Goal: Information Seeking & Learning: Compare options

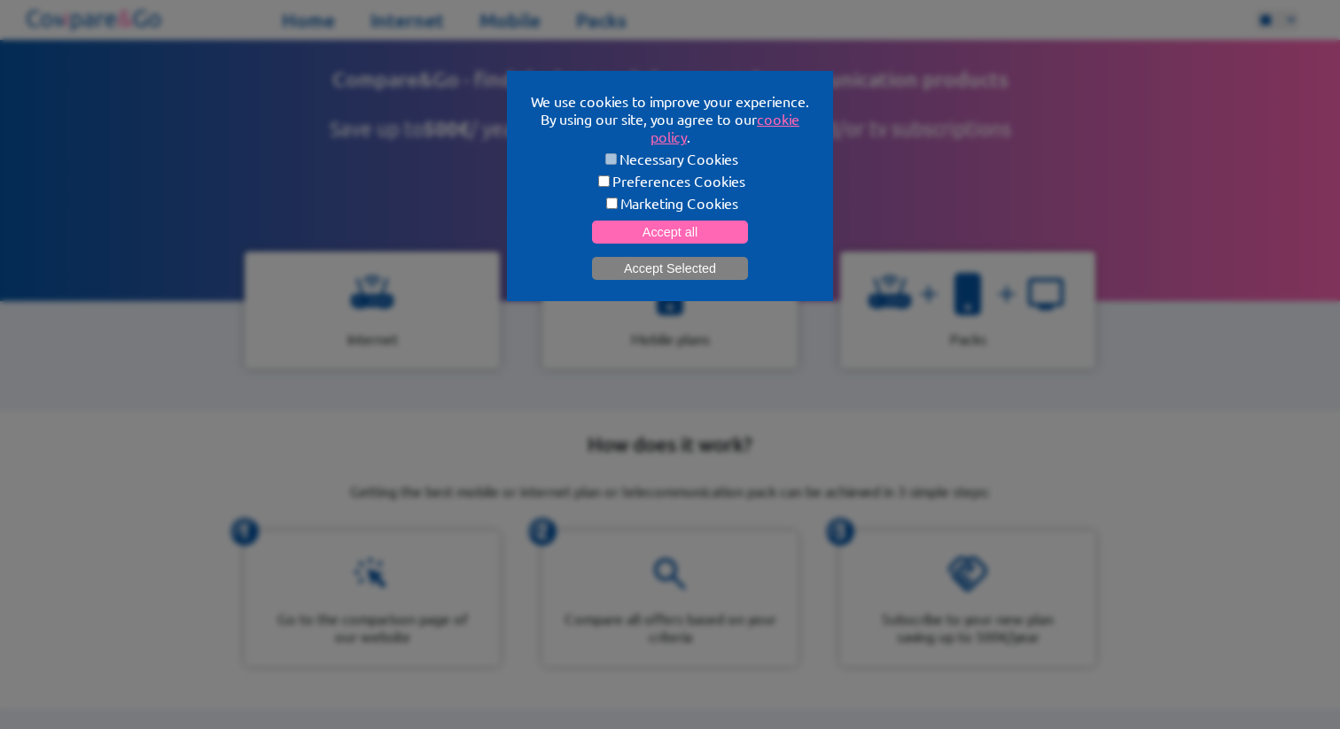
click at [622, 268] on button "Accept Selected" at bounding box center [670, 268] width 156 height 23
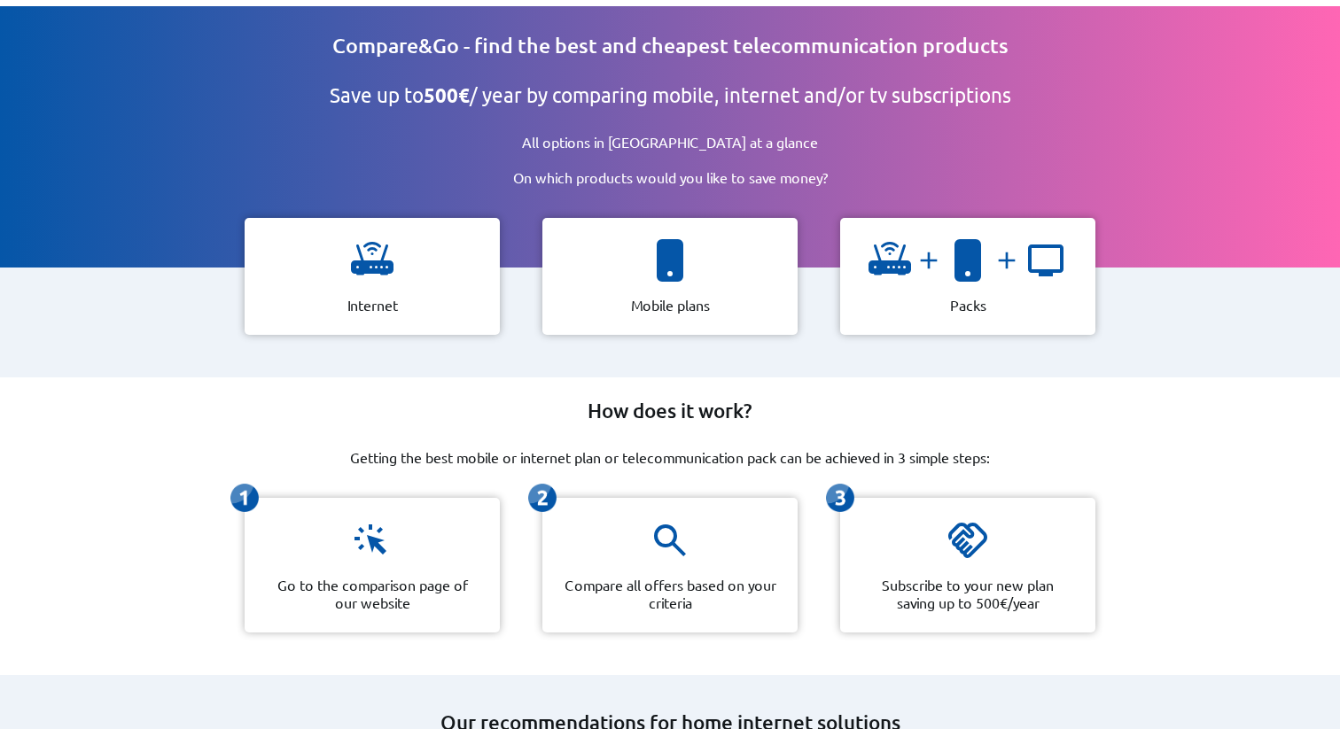
scroll to position [40, 0]
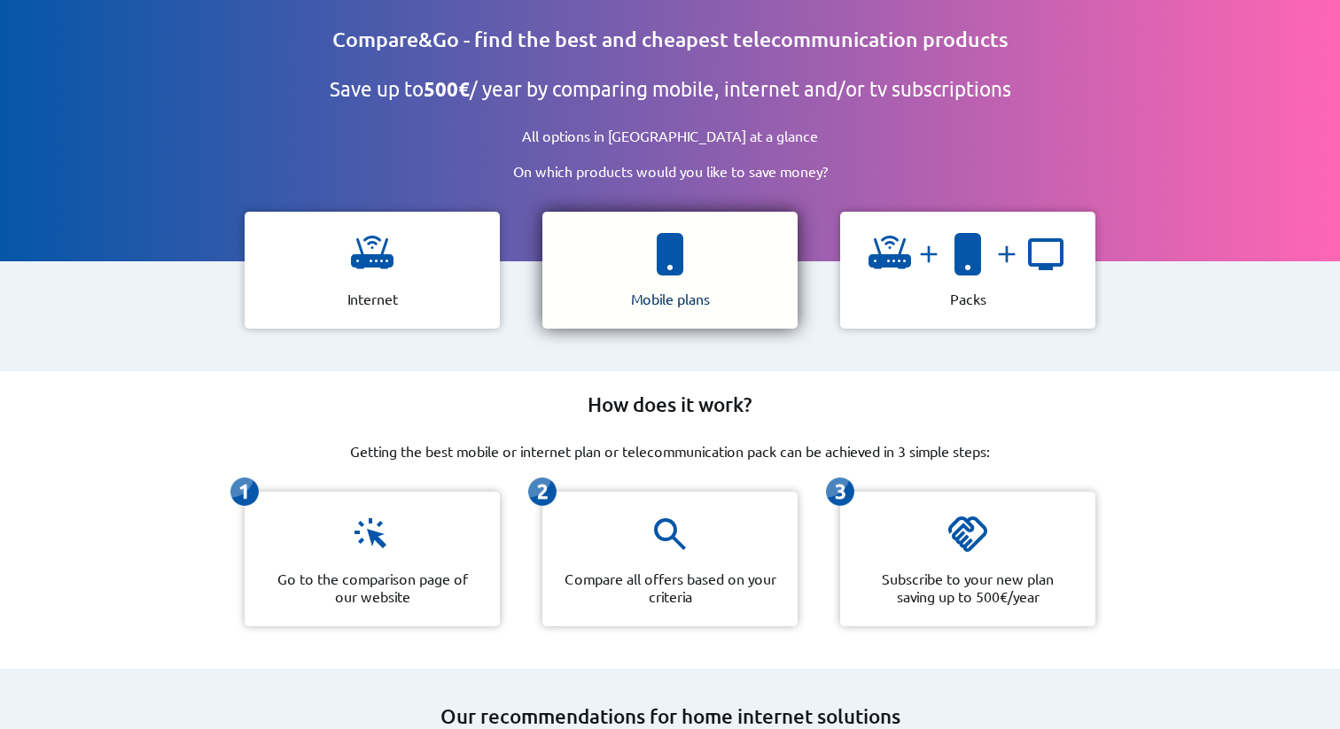
click at [599, 276] on div "Mobile plans" at bounding box center [669, 270] width 255 height 117
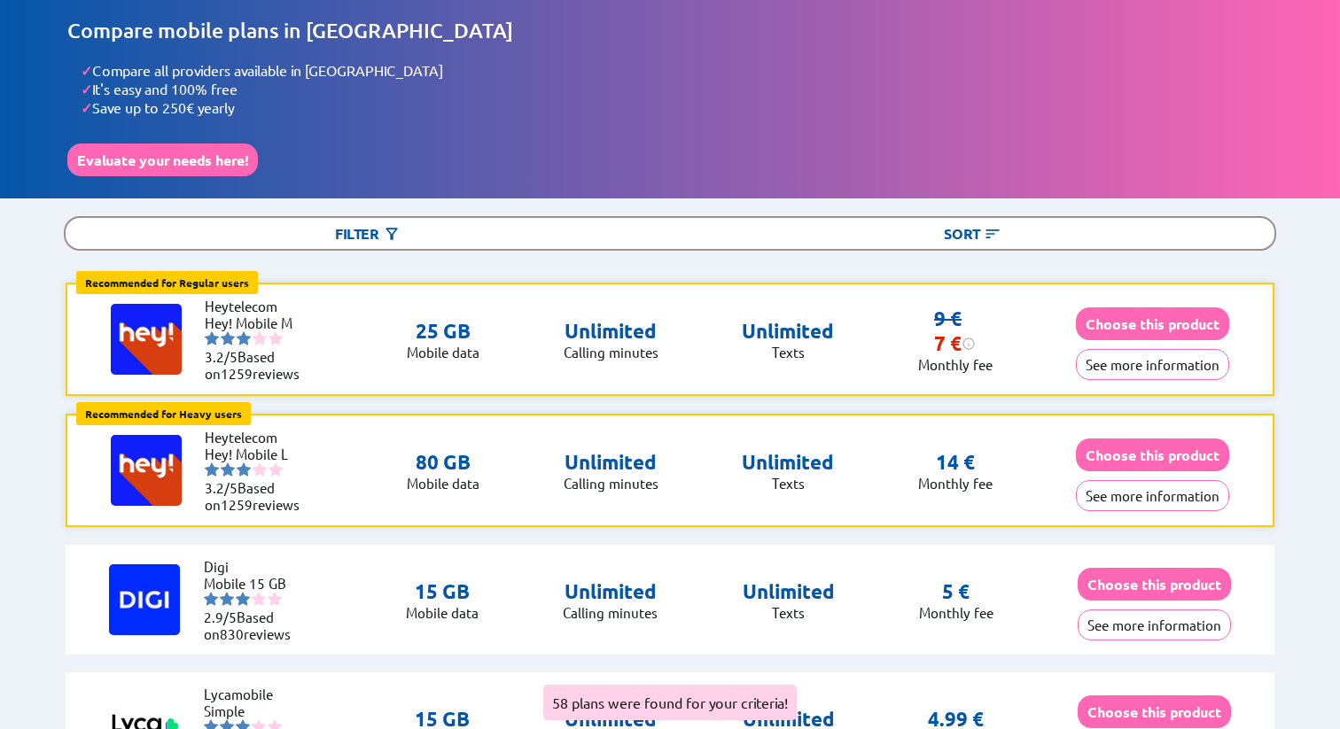
scroll to position [73, 0]
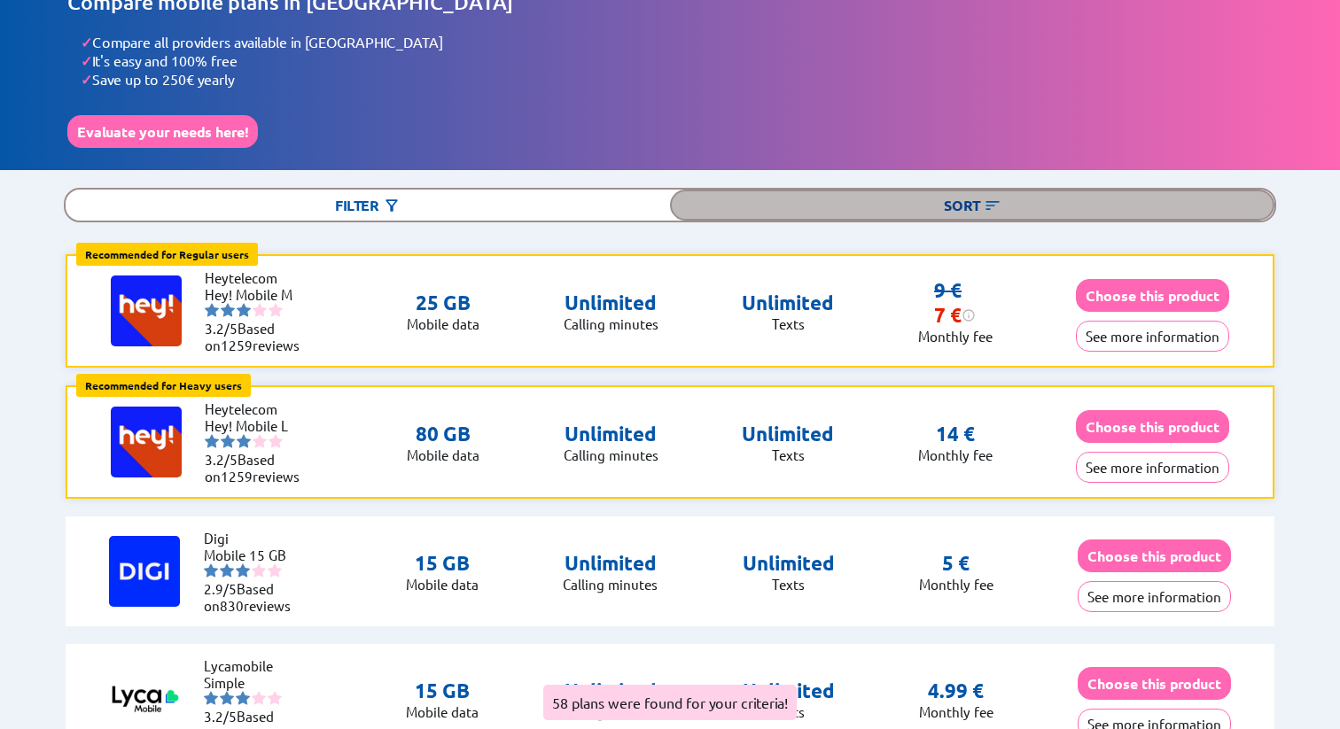
click at [805, 190] on div "Sort" at bounding box center [972, 205] width 604 height 31
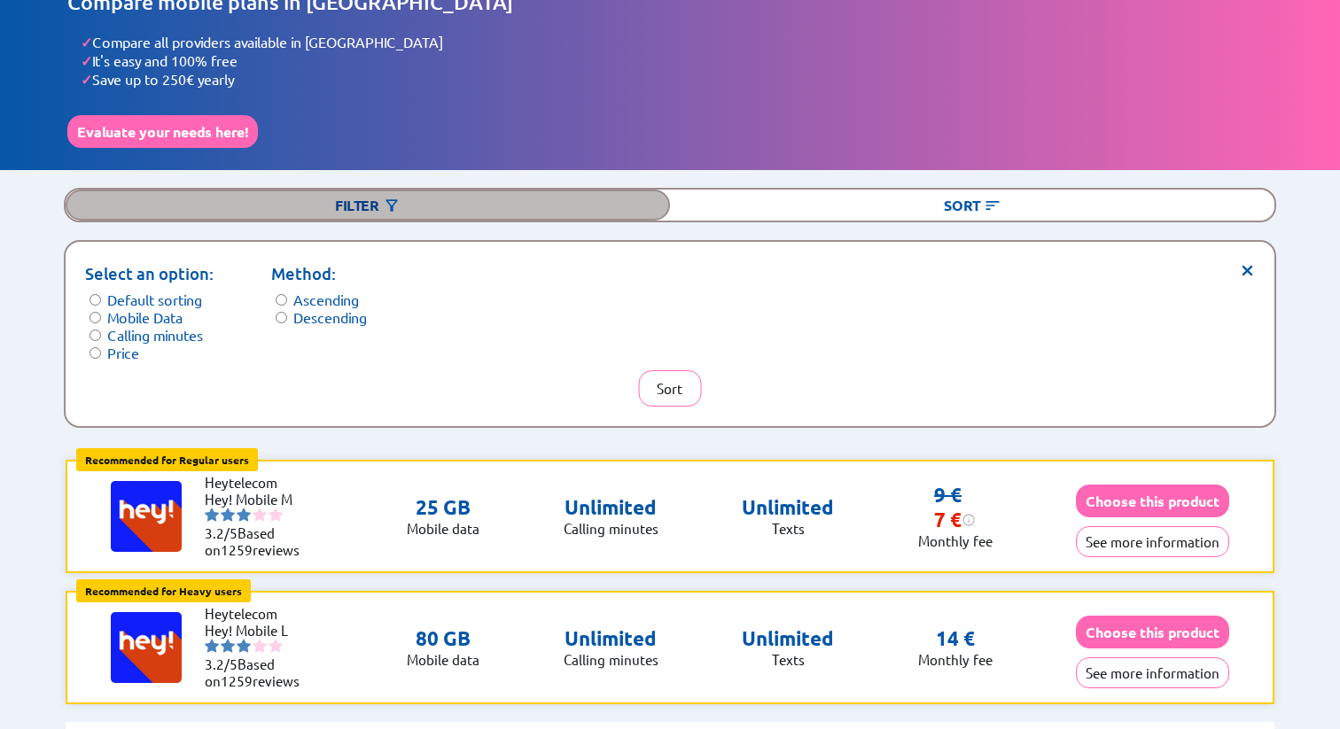
click at [552, 199] on div "Filter" at bounding box center [368, 205] width 604 height 31
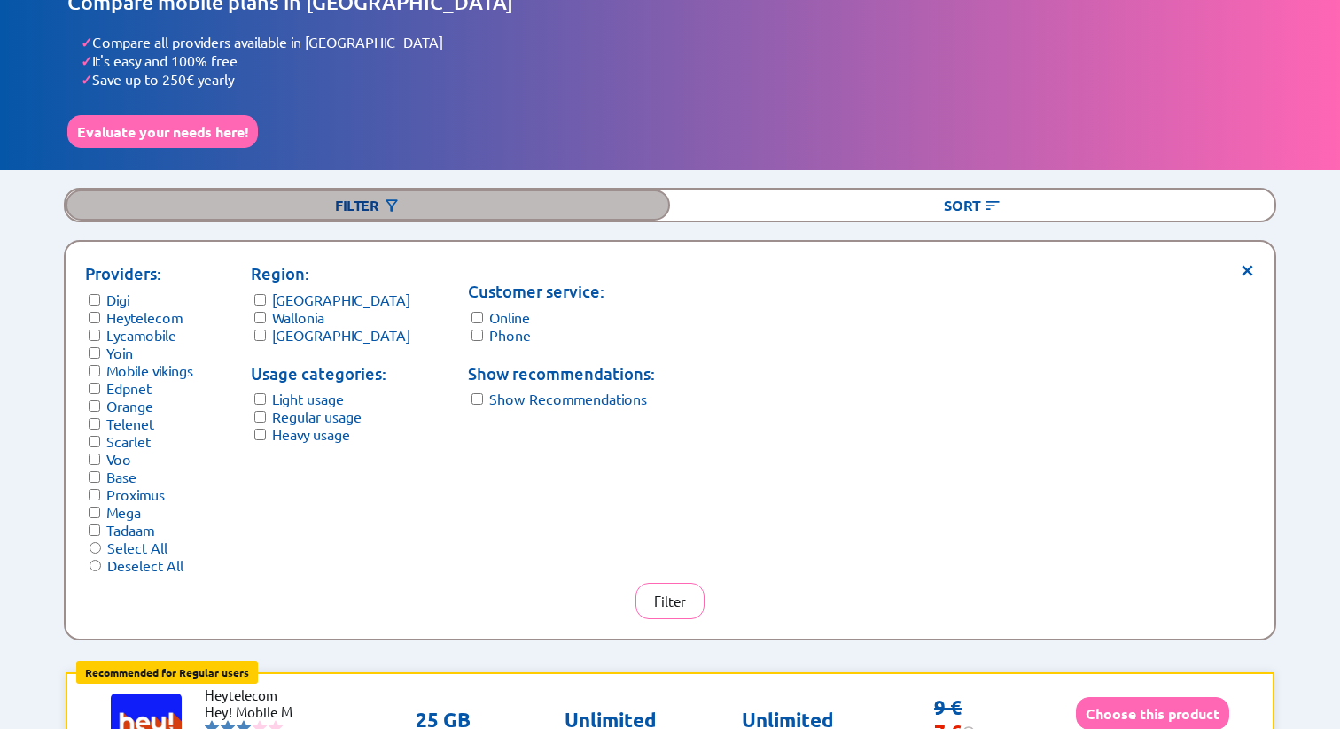
click at [344, 190] on div "Filter" at bounding box center [368, 205] width 604 height 31
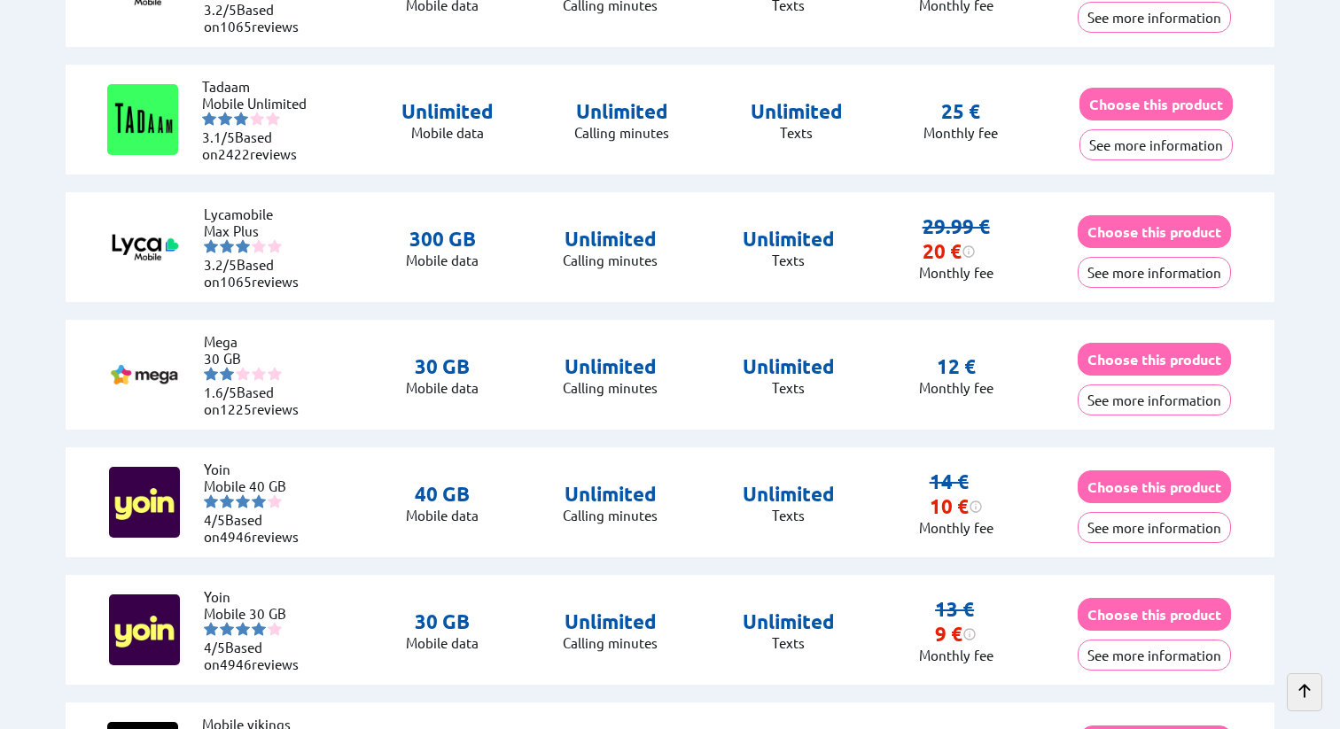
scroll to position [0, 0]
